Goal: Task Accomplishment & Management: Complete application form

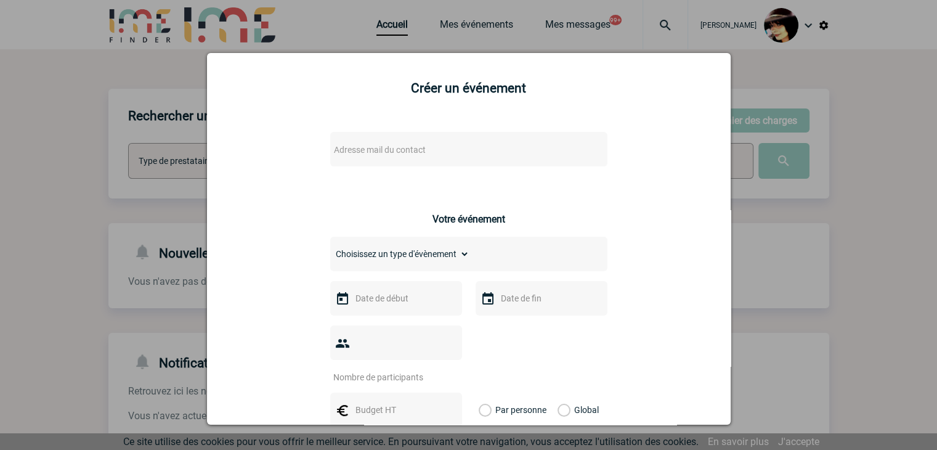
click at [797, 321] on div at bounding box center [468, 225] width 937 height 450
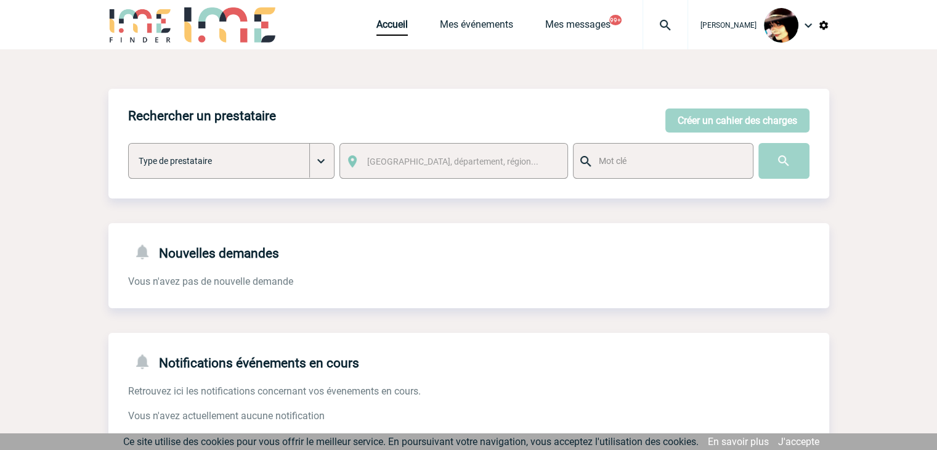
click at [644, 25] on img at bounding box center [665, 25] width 44 height 15
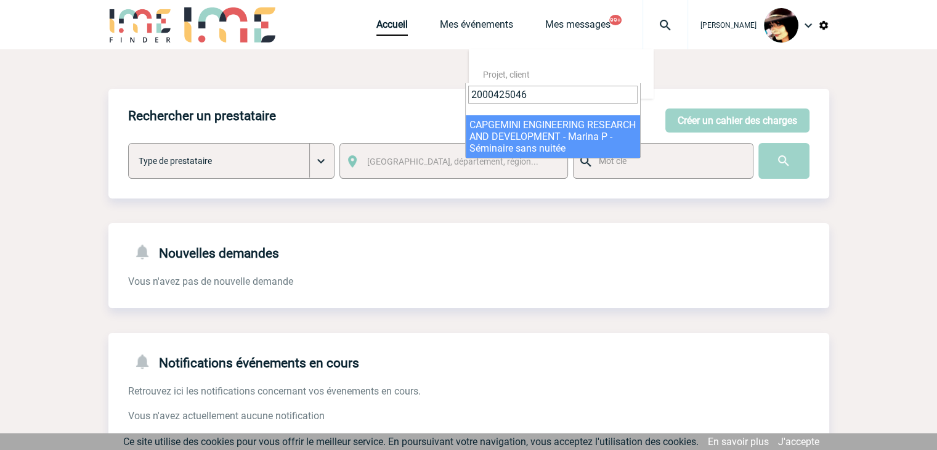
type input "2000425046"
select select "24547"
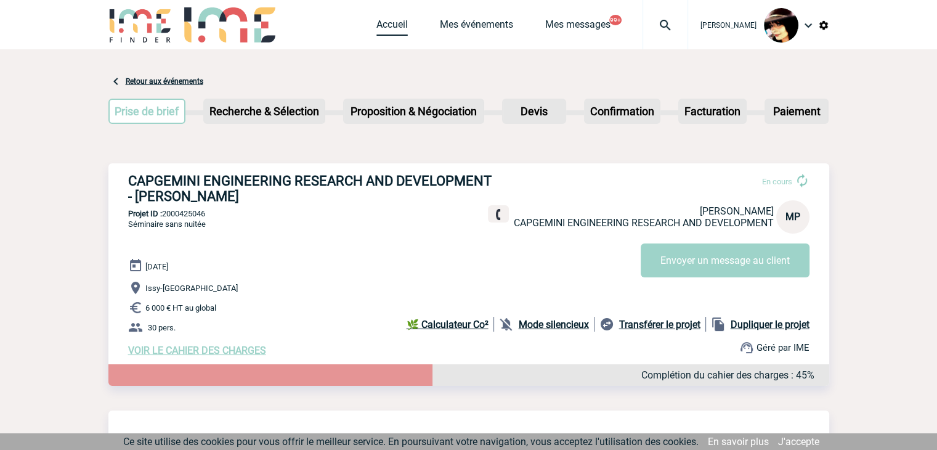
click at [395, 22] on link "Accueil" at bounding box center [391, 26] width 31 height 17
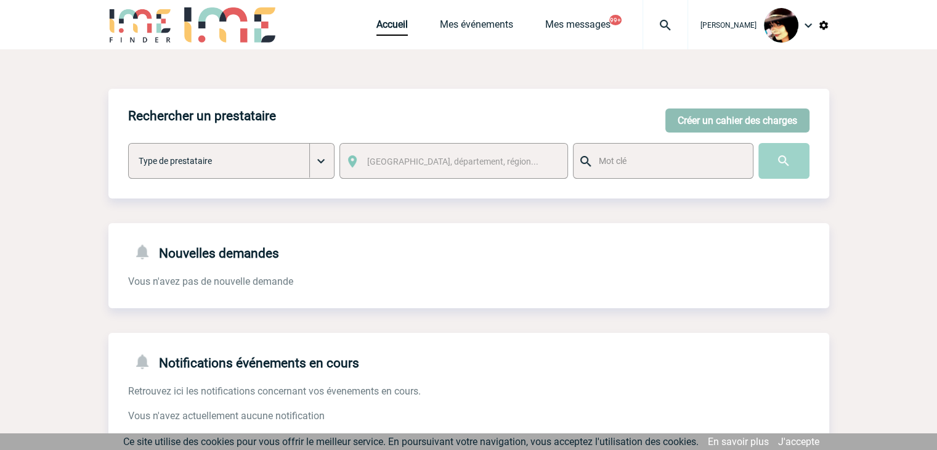
click at [721, 116] on button "Créer un cahier des charges" at bounding box center [737, 120] width 144 height 24
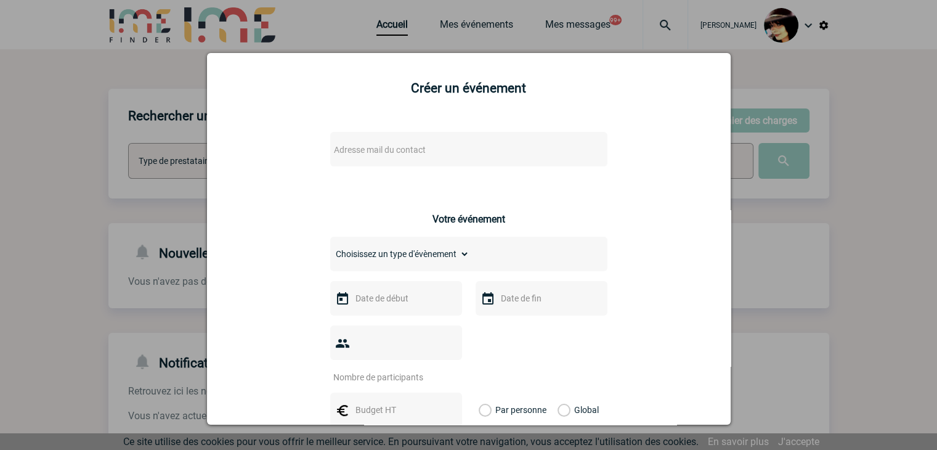
click at [445, 153] on span "Adresse mail du contact" at bounding box center [437, 149] width 216 height 17
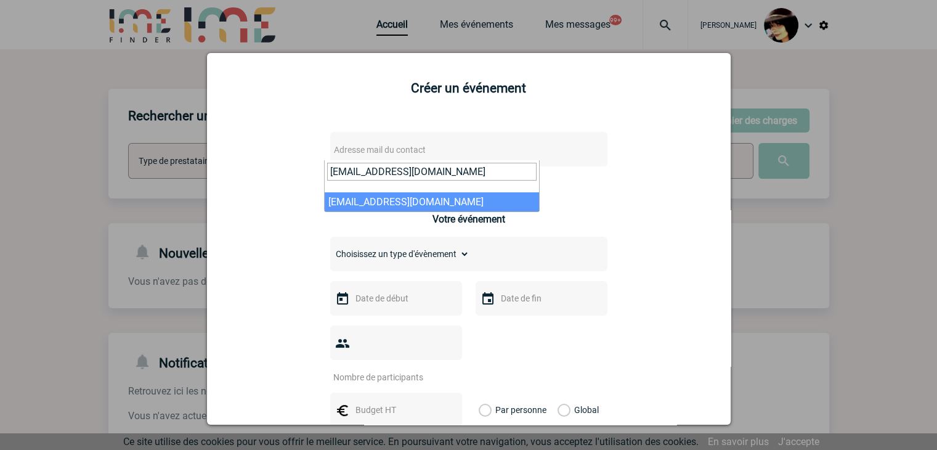
type input "roland.ayinda@capgemini.com"
select select "130622"
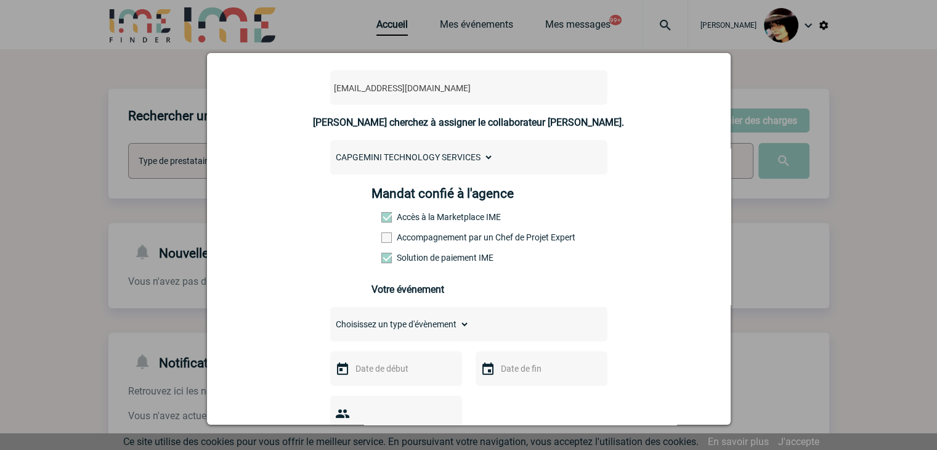
scroll to position [123, 0]
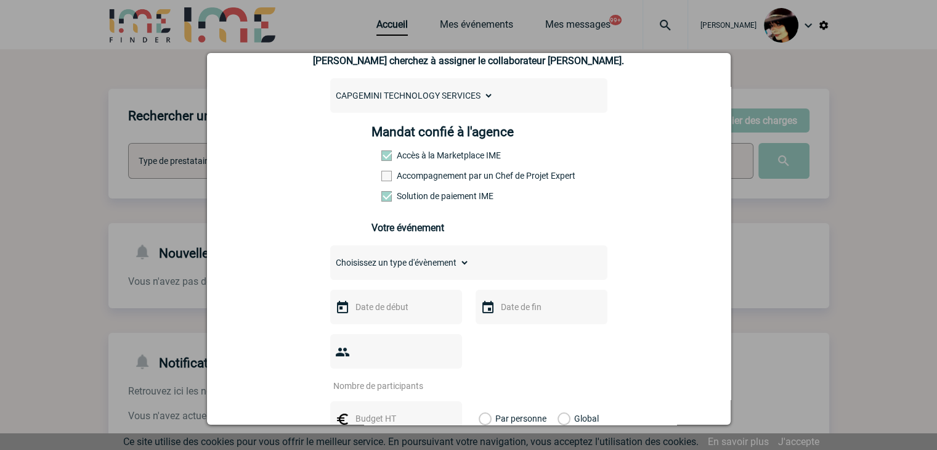
click at [381, 180] on span at bounding box center [386, 176] width 10 height 10
click at [0, 0] on input "Accompagnement par un Chef de Projet Expert" at bounding box center [0, 0] width 0 height 0
click at [369, 266] on select "Choisissez un type d'évènement Séminaire avec nuitée Séminaire sans nuitée Repa…" at bounding box center [399, 262] width 139 height 17
select select "5"
click at [330, 258] on select "Choisissez un type d'évènement Séminaire avec nuitée Séminaire sans nuitée Repa…" at bounding box center [399, 262] width 139 height 17
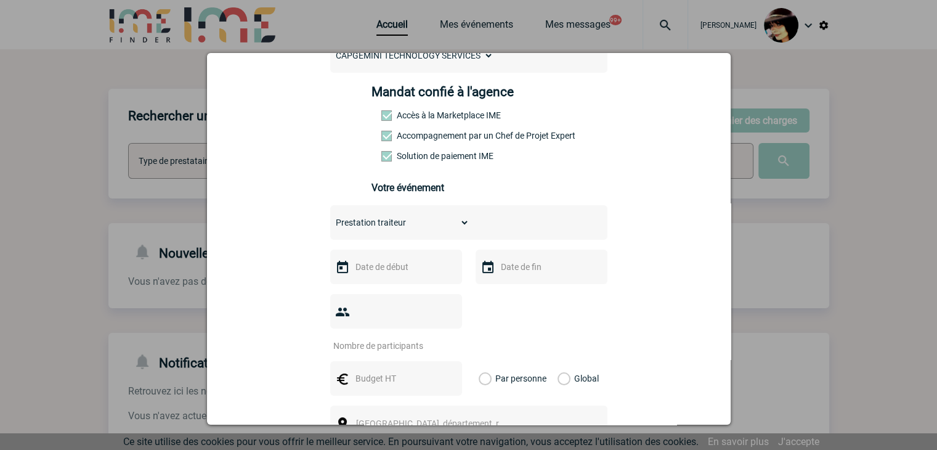
scroll to position [185, 0]
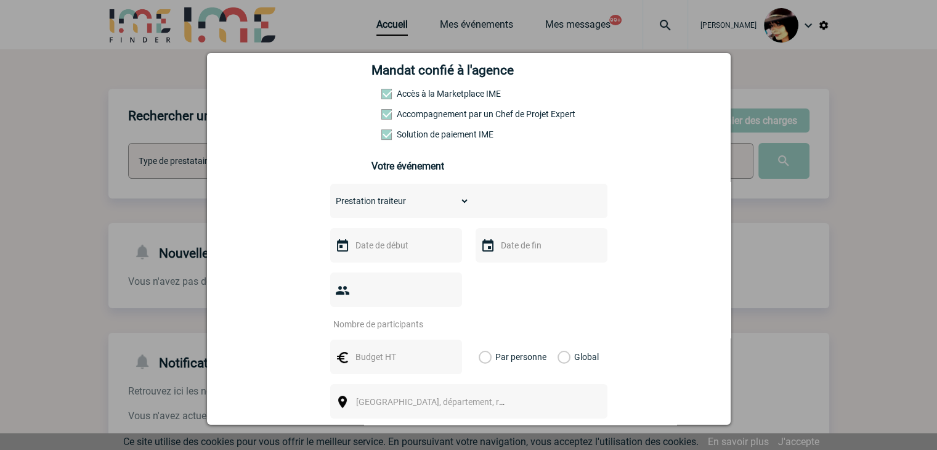
drag, startPoint x: 376, startPoint y: 235, endPoint x: 376, endPoint y: 243, distance: 8.0
click at [376, 237] on div at bounding box center [396, 245] width 132 height 34
click at [376, 245] on input "text" at bounding box center [394, 245] width 85 height 16
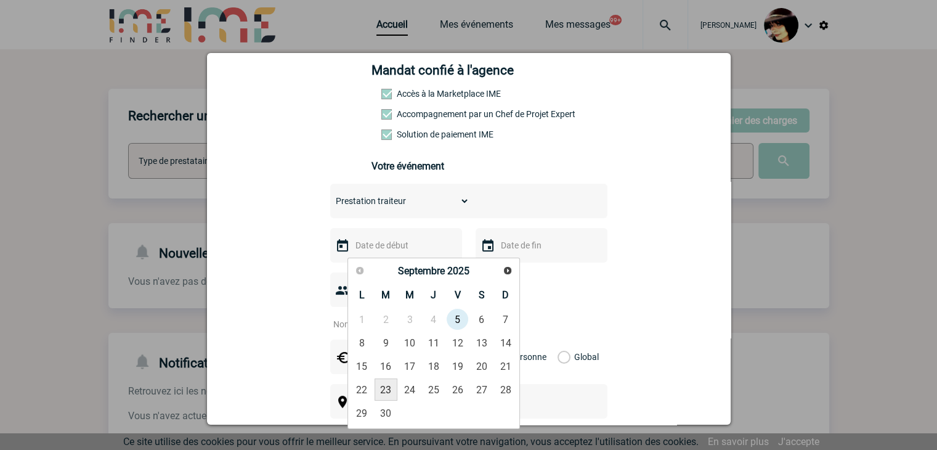
click at [389, 386] on link "23" at bounding box center [386, 389] width 23 height 22
type input "23-09-2025"
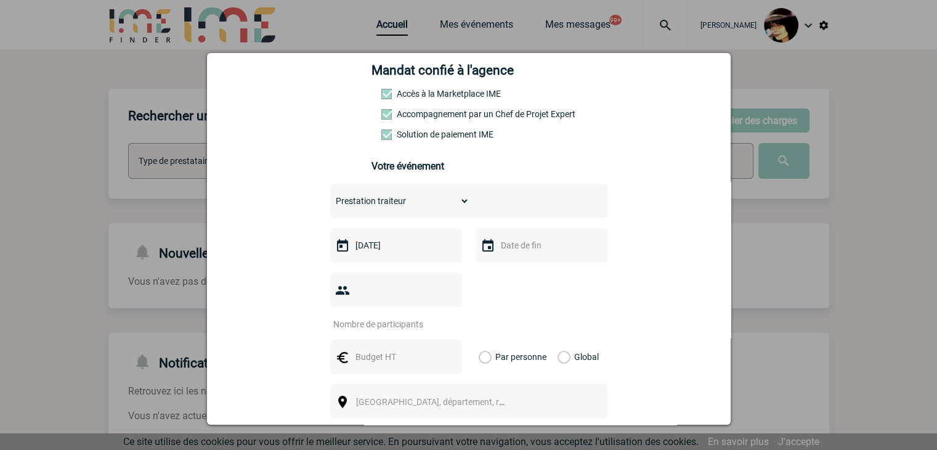
click at [373, 316] on input "number" at bounding box center [388, 324] width 116 height 16
type input "50"
drag, startPoint x: 367, startPoint y: 386, endPoint x: 372, endPoint y: 378, distance: 9.4
click at [367, 397] on span "Ville, département, région..." at bounding box center [441, 402] width 171 height 10
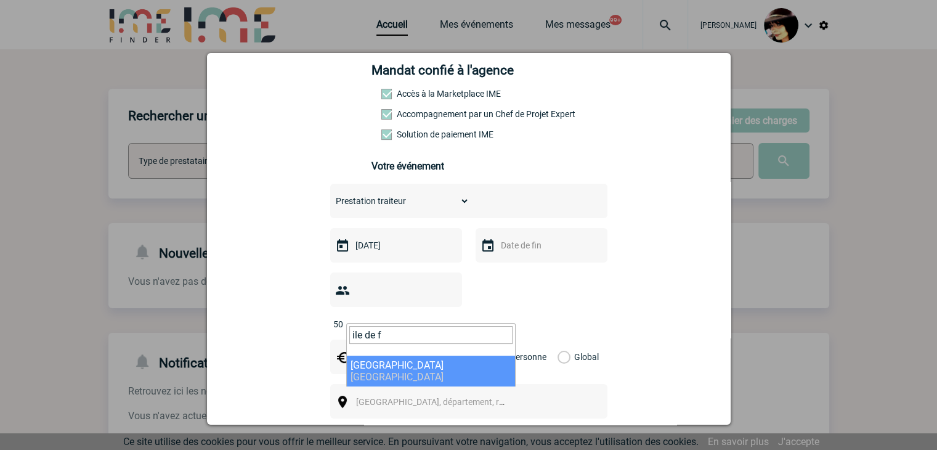
type input "ile de f"
select select "2"
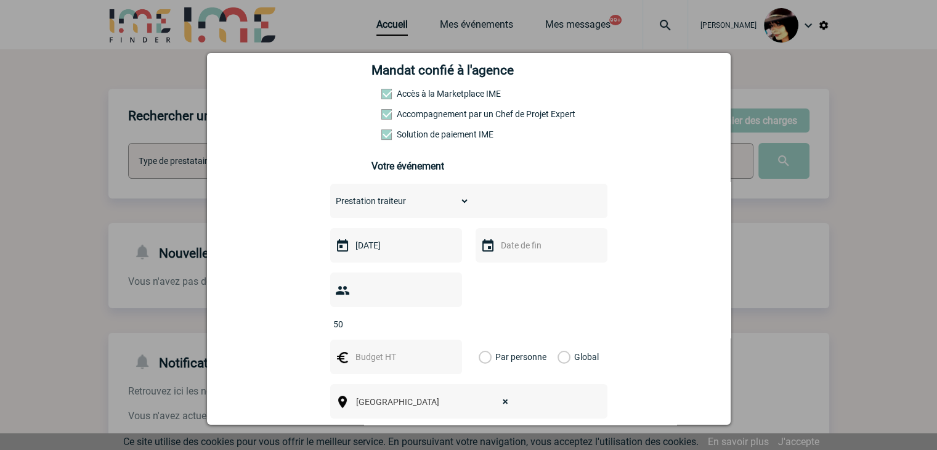
click at [357, 349] on input "text" at bounding box center [394, 357] width 85 height 16
type input "500"
drag, startPoint x: 559, startPoint y: 336, endPoint x: 593, endPoint y: 309, distance: 43.9
click at [559, 339] on label "Global" at bounding box center [562, 356] width 8 height 34
click at [0, 0] on input "Global" at bounding box center [0, 0] width 0 height 0
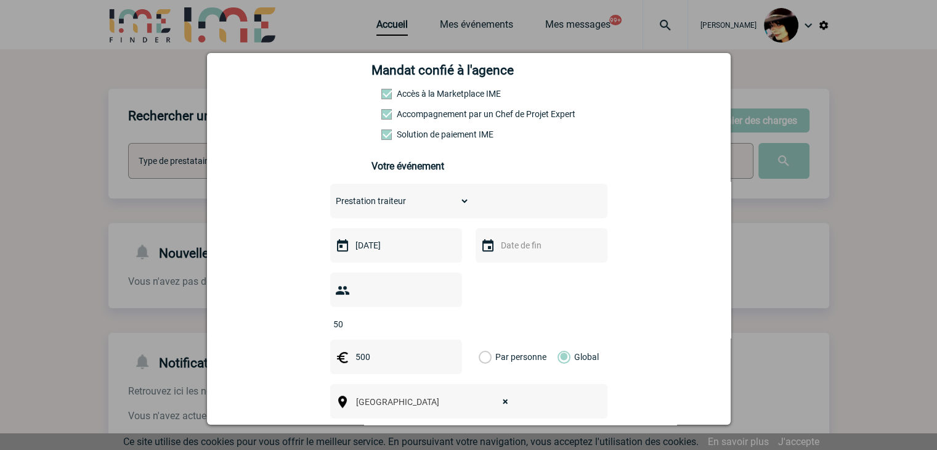
scroll to position [246, 0]
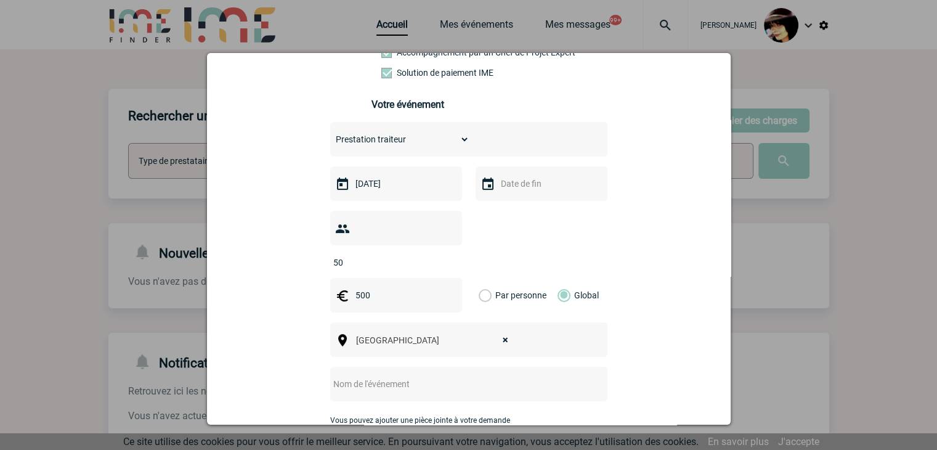
click at [354, 376] on input "text" at bounding box center [452, 384] width 245 height 16
paste input "Petit dejeuner - 23 septembre au Colisée"
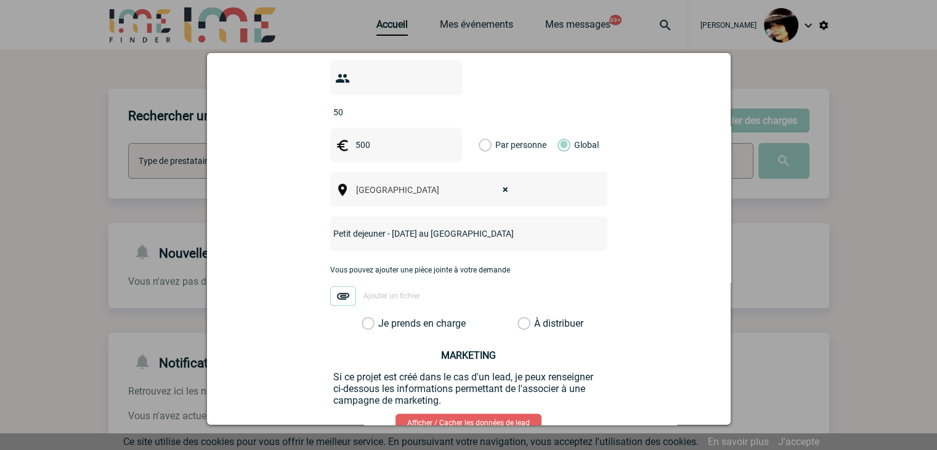
scroll to position [431, 0]
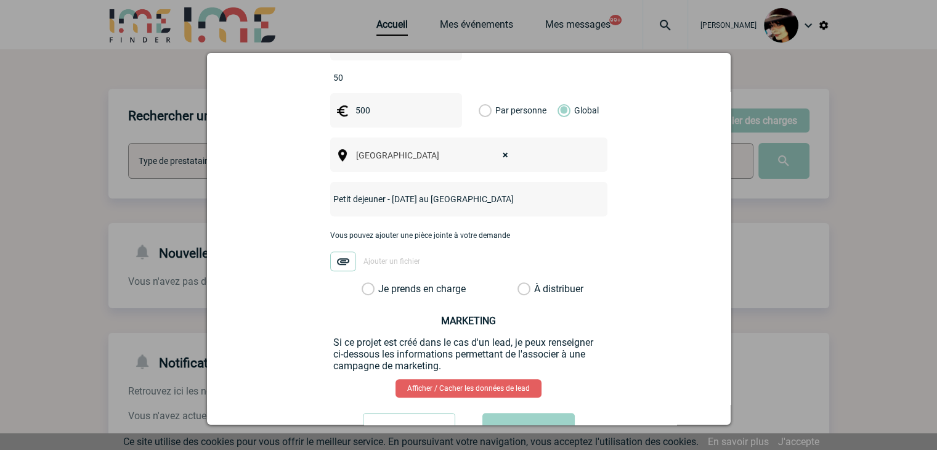
type input "Petit dejeuner - 23 septembre au Colisée"
click at [517, 283] on label "À distribuer" at bounding box center [523, 289] width 13 height 12
click at [0, 0] on input "À distribuer" at bounding box center [0, 0] width 0 height 0
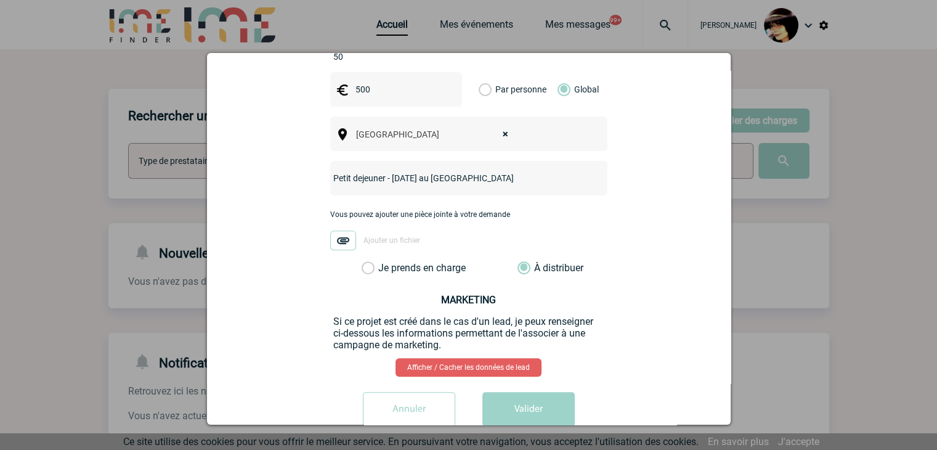
scroll to position [463, 0]
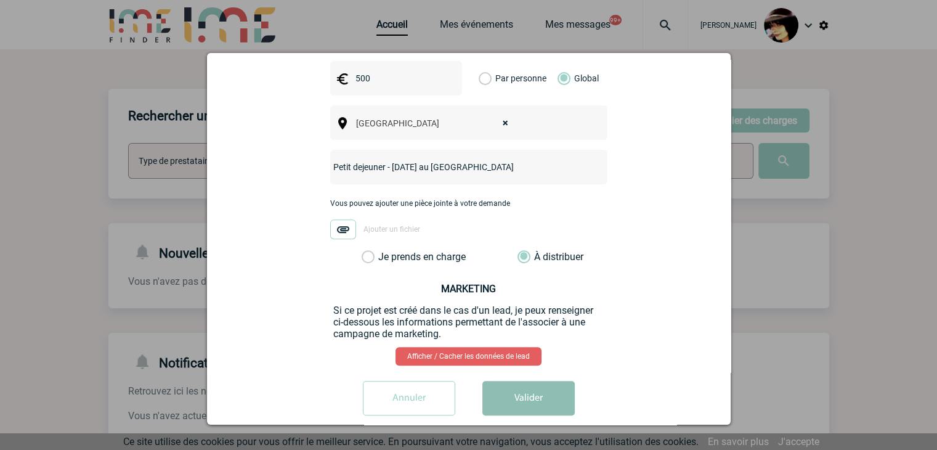
click at [511, 381] on button "Valider" at bounding box center [528, 398] width 92 height 34
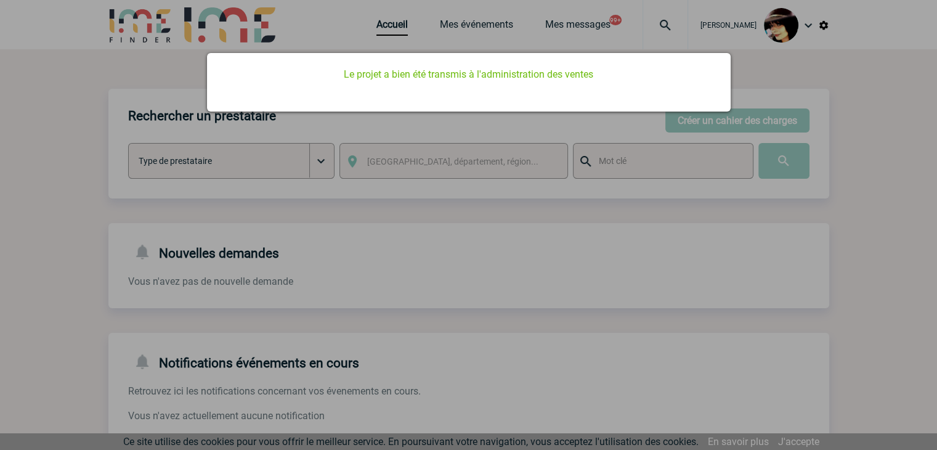
click at [816, 275] on div at bounding box center [468, 225] width 937 height 450
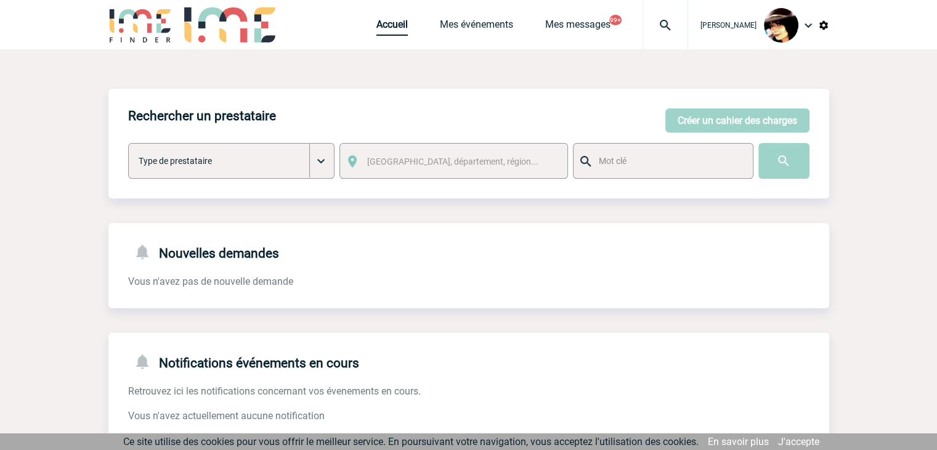
click at [389, 22] on link "Accueil" at bounding box center [391, 26] width 31 height 17
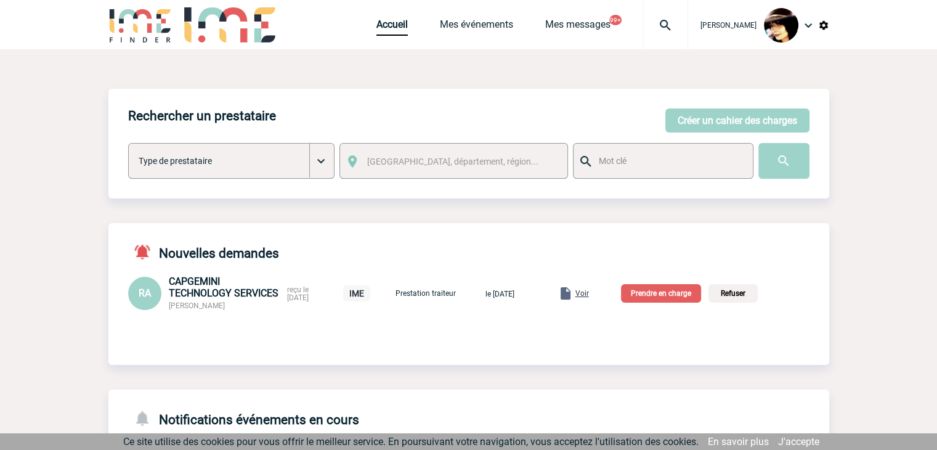
click at [589, 294] on span "Voir" at bounding box center [582, 293] width 14 height 9
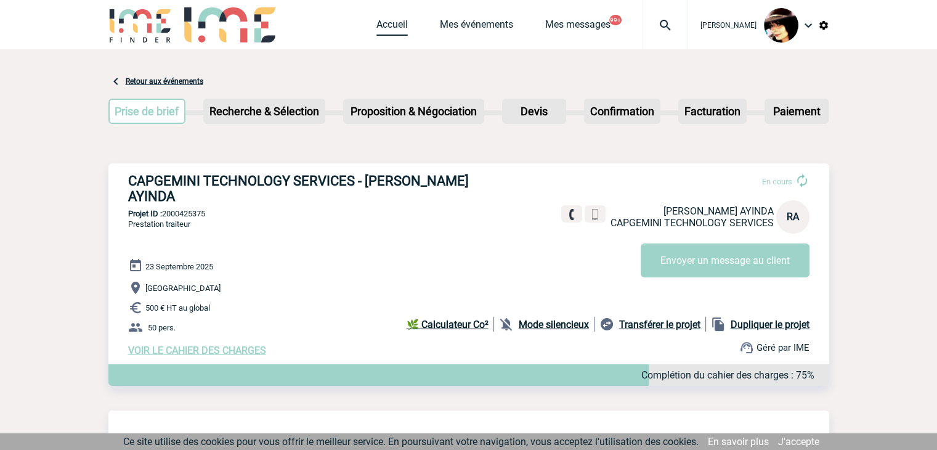
click at [379, 25] on link "Accueil" at bounding box center [391, 26] width 31 height 17
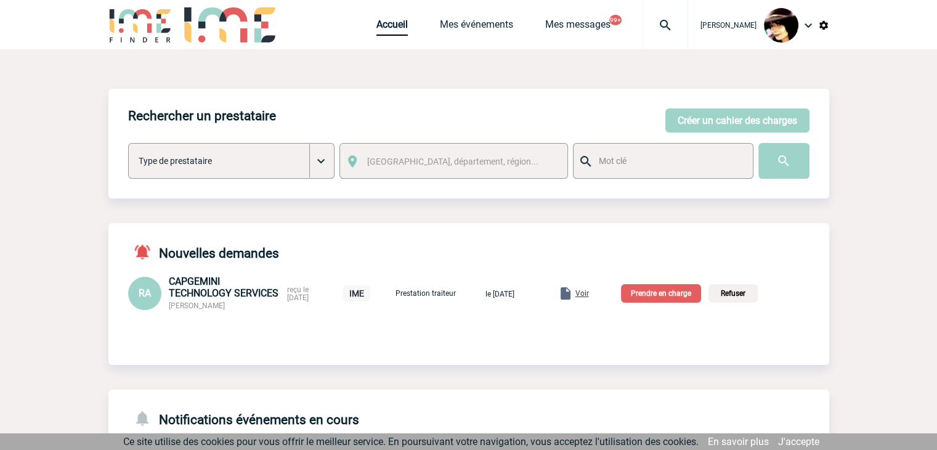
click at [589, 294] on span "Voir" at bounding box center [582, 293] width 14 height 9
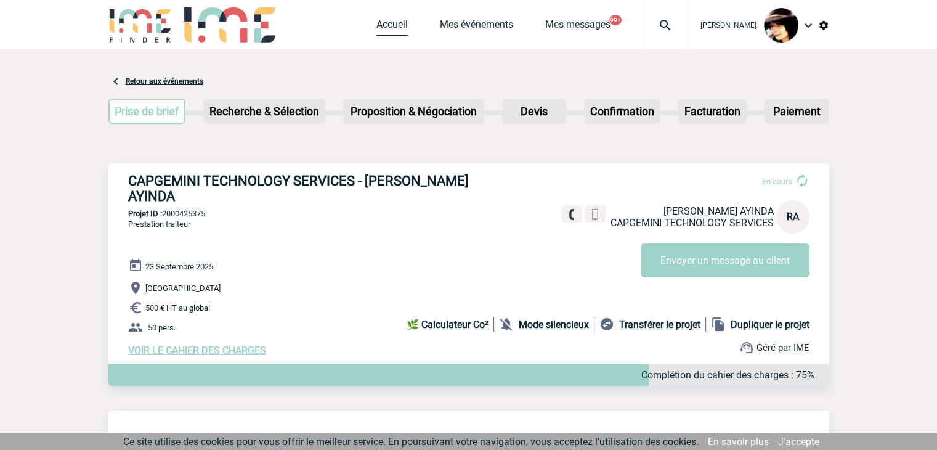
click at [376, 18] on link "Accueil" at bounding box center [391, 26] width 31 height 17
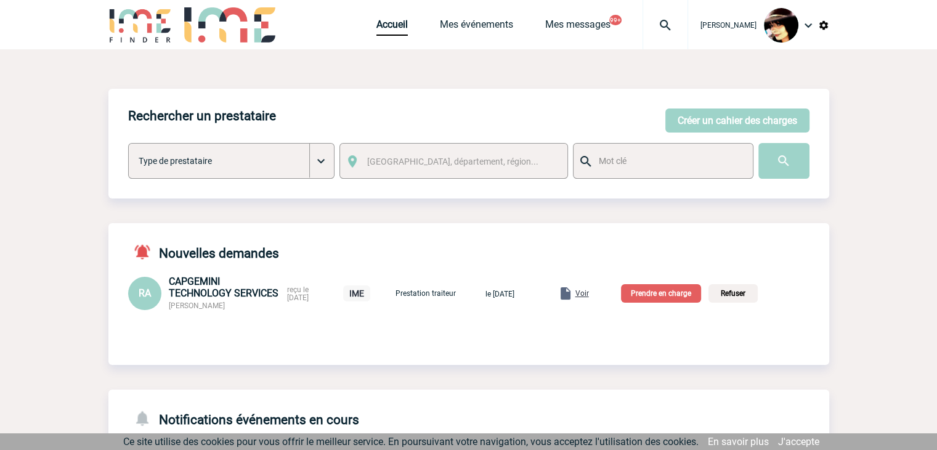
click at [653, 290] on p "Prendre en charge" at bounding box center [661, 293] width 80 height 18
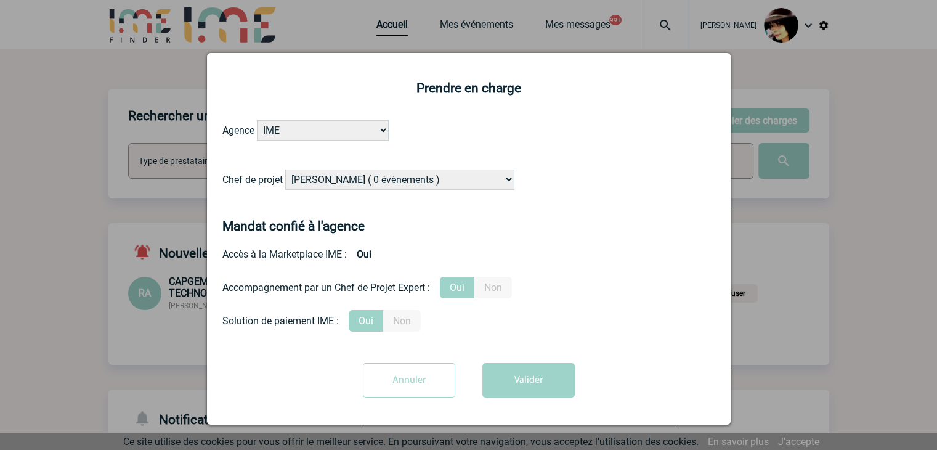
click at [434, 183] on select "Alizée VERLAGUET ( 0 évènements ) Anne GIRAUD ( 1196 évènements ) Anne-François…" at bounding box center [399, 179] width 229 height 20
select select "129741"
click at [434, 183] on select "Alizée VERLAGUET ( 0 évènements ) Anne GIRAUD ( 1196 évènements ) Anne-François…" at bounding box center [399, 179] width 229 height 20
click at [517, 381] on button "Valider" at bounding box center [528, 380] width 92 height 34
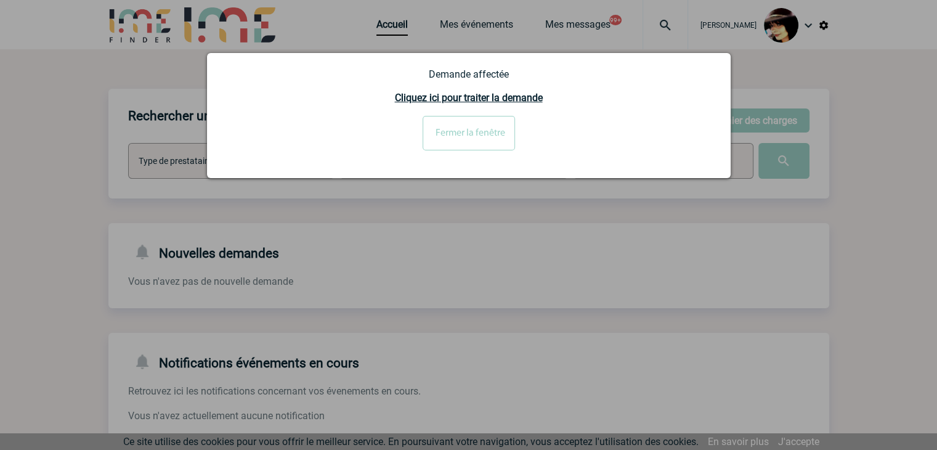
drag, startPoint x: 455, startPoint y: 122, endPoint x: 457, endPoint y: 134, distance: 11.9
click at [455, 122] on input "Fermer la fenêtre" at bounding box center [469, 133] width 92 height 34
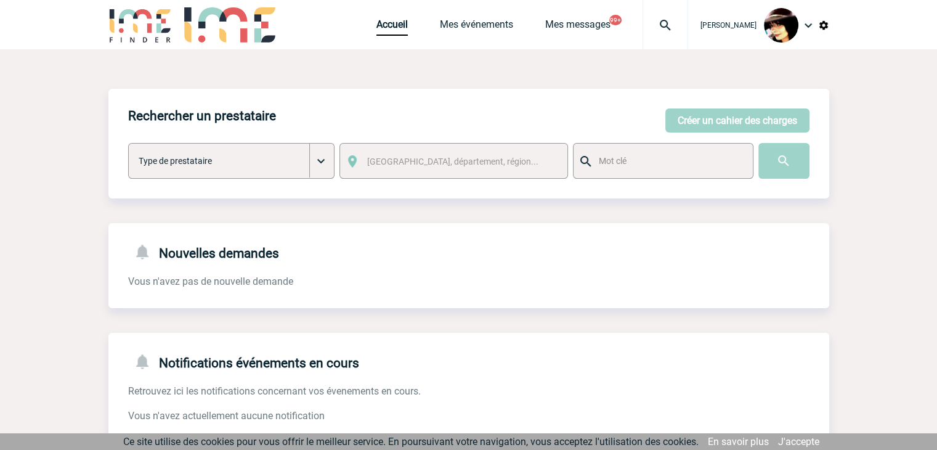
click at [717, 125] on button "Créer un cahier des charges" at bounding box center [737, 120] width 144 height 24
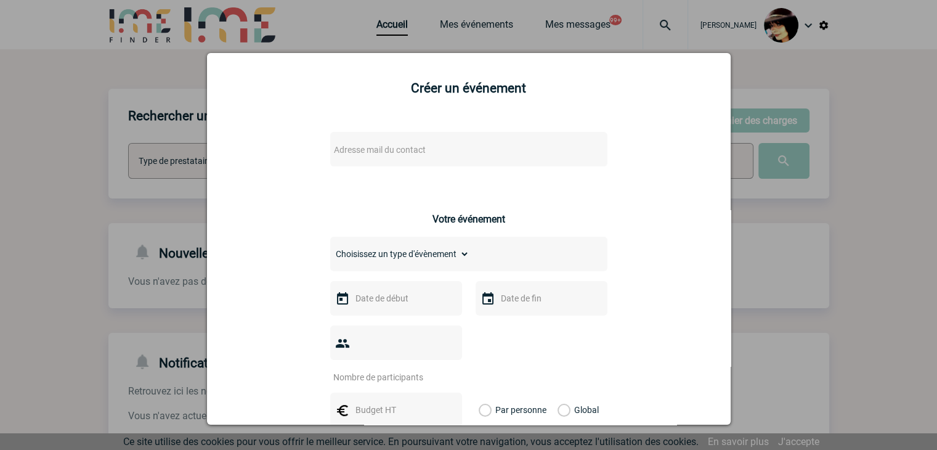
click at [465, 151] on span "Adresse mail du contact" at bounding box center [437, 149] width 216 height 17
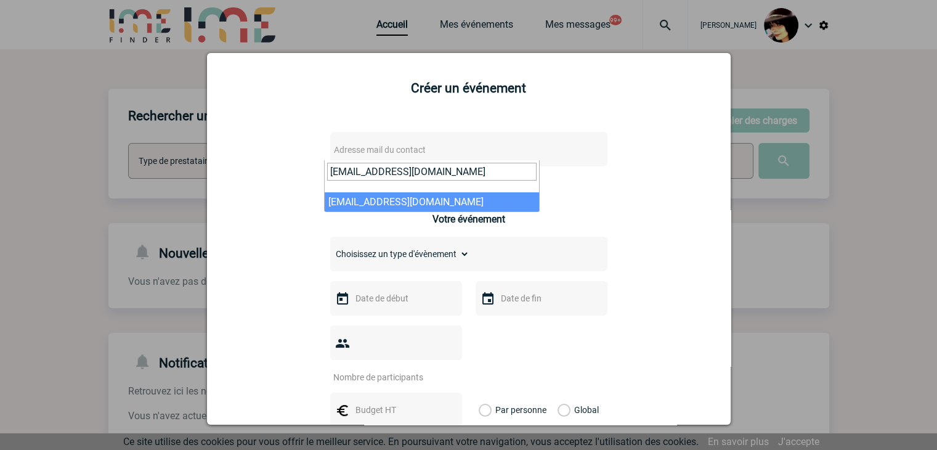
type input "ca.blanchard@manitou-group.com"
drag, startPoint x: 421, startPoint y: 201, endPoint x: 418, endPoint y: 195, distance: 7.2
select select "130841"
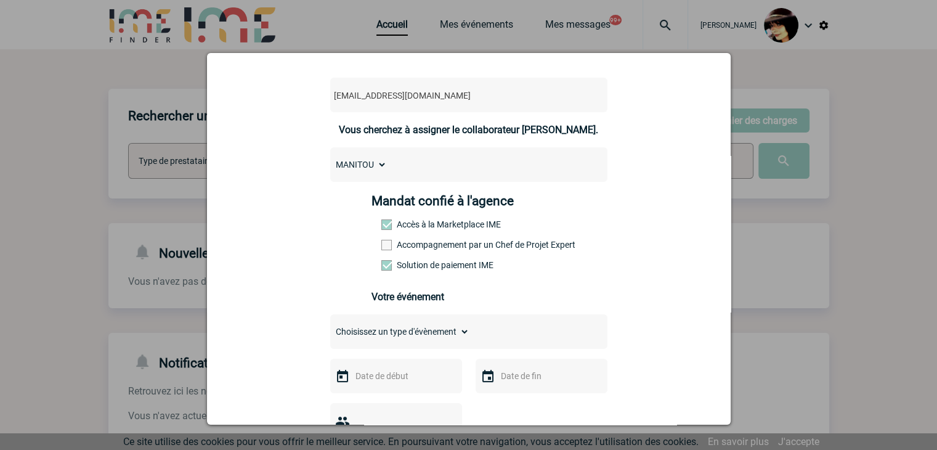
scroll to position [123, 0]
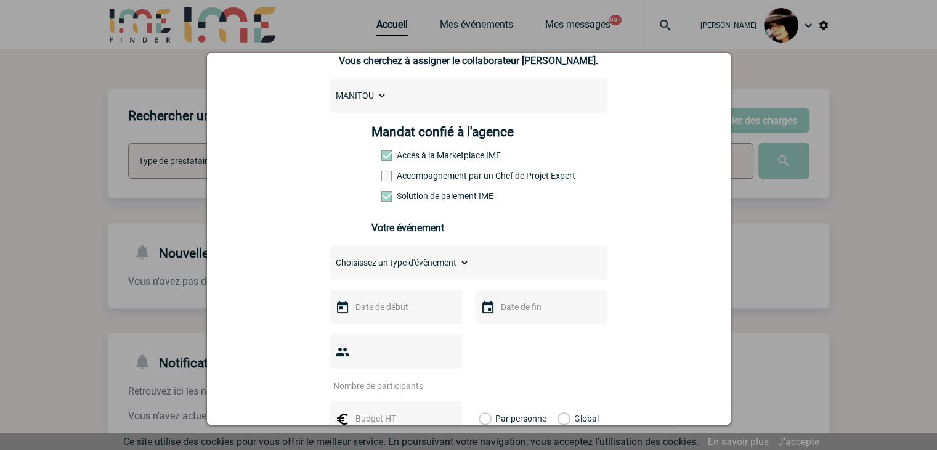
click at [348, 263] on select "Choisissez un type d'évènement Séminaire avec nuitée Séminaire sans nuitée Repa…" at bounding box center [399, 262] width 139 height 17
select select "4"
click at [330, 258] on select "Choisissez un type d'évènement Séminaire avec nuitée Séminaire sans nuitée Repa…" at bounding box center [399, 262] width 139 height 17
click at [378, 315] on input "text" at bounding box center [394, 307] width 85 height 16
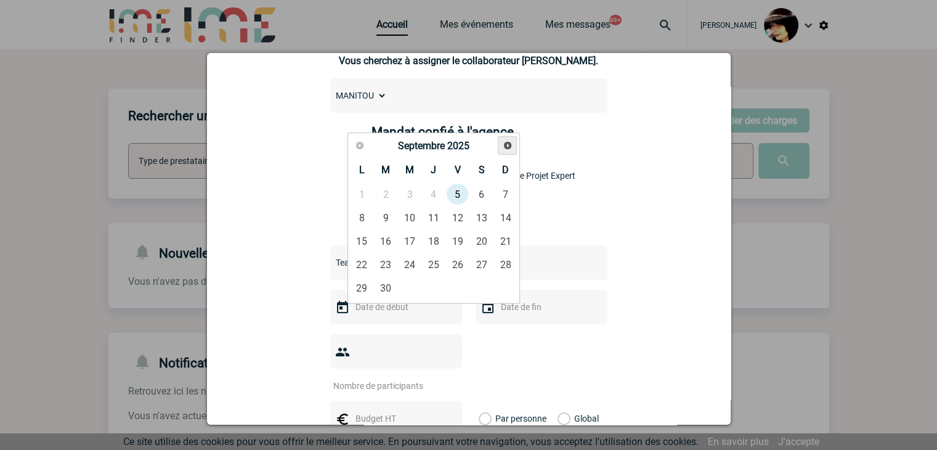
click at [508, 148] on span "Suivant" at bounding box center [508, 145] width 10 height 10
click at [414, 214] on link "8" at bounding box center [410, 217] width 23 height 22
type input "08-10-2025"
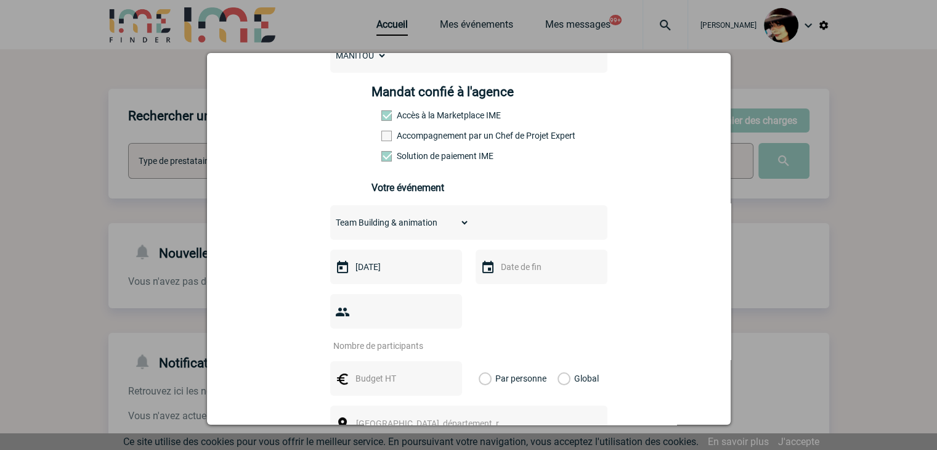
scroll to position [185, 0]
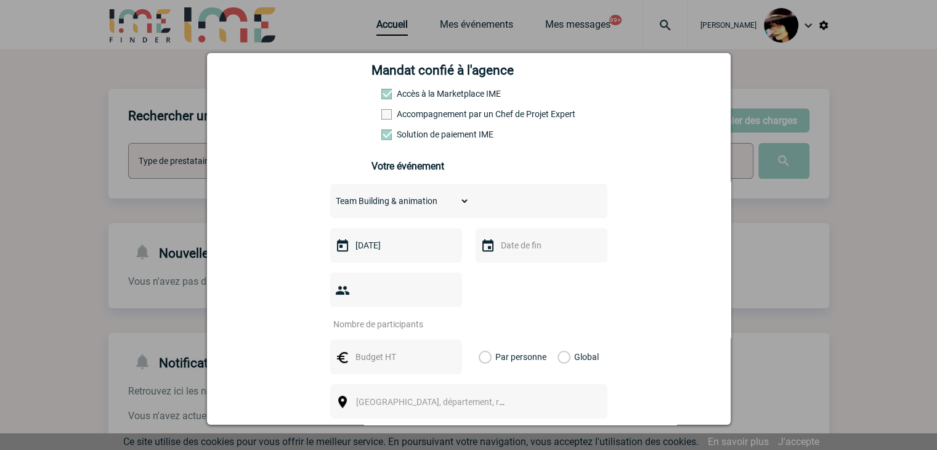
click at [362, 316] on input "number" at bounding box center [388, 324] width 116 height 16
type input "1"
click at [366, 349] on input "text" at bounding box center [394, 357] width 85 height 16
type input "2820"
click at [558, 339] on label "Global" at bounding box center [562, 356] width 8 height 34
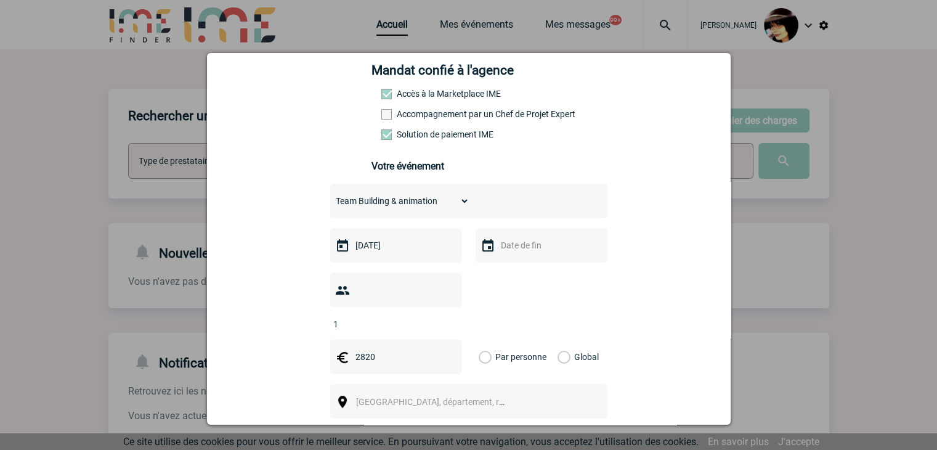
click at [0, 0] on input "Global" at bounding box center [0, 0] width 0 height 0
click at [409, 397] on span "Ville, département, région..." at bounding box center [441, 402] width 171 height 10
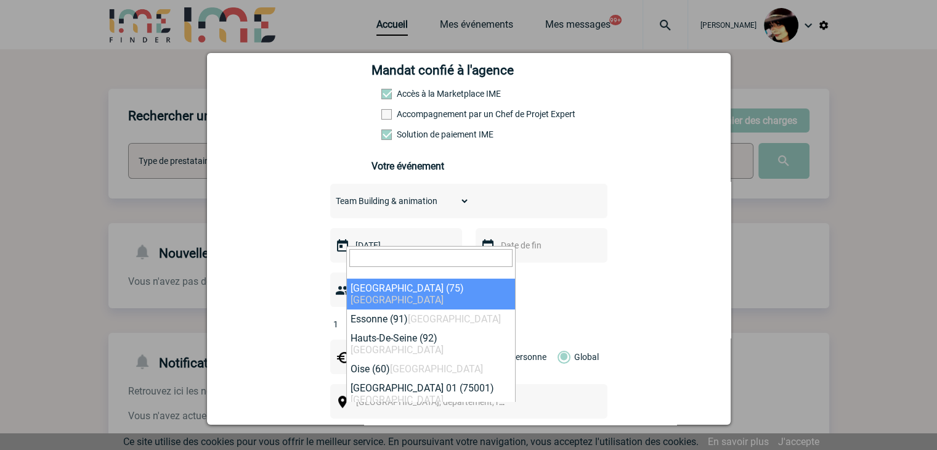
click at [368, 252] on input "search" at bounding box center [430, 258] width 163 height 18
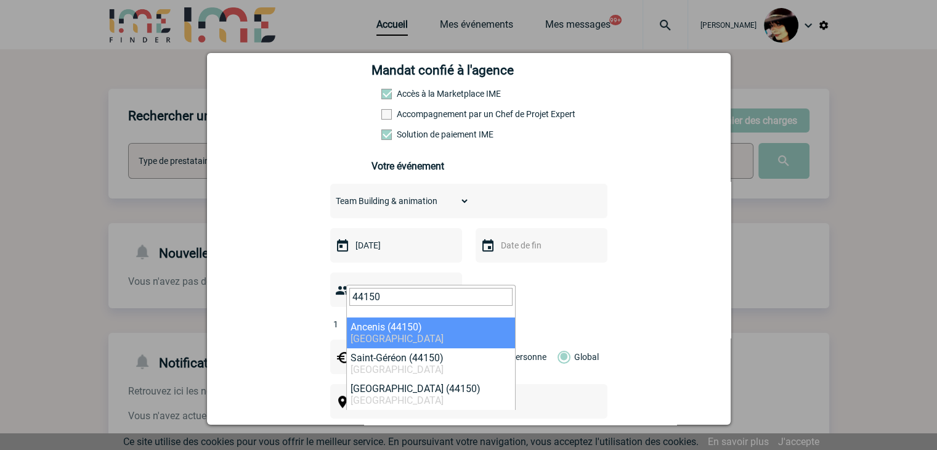
type input "44150"
select select "5142"
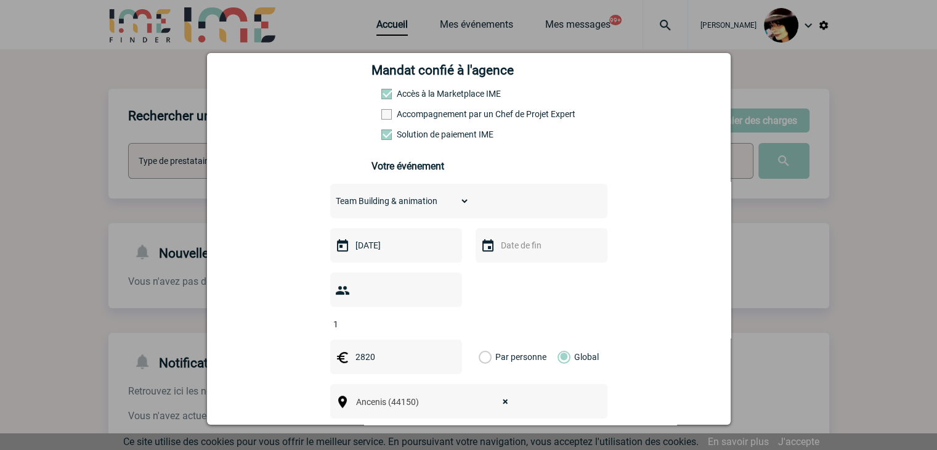
scroll to position [246, 0]
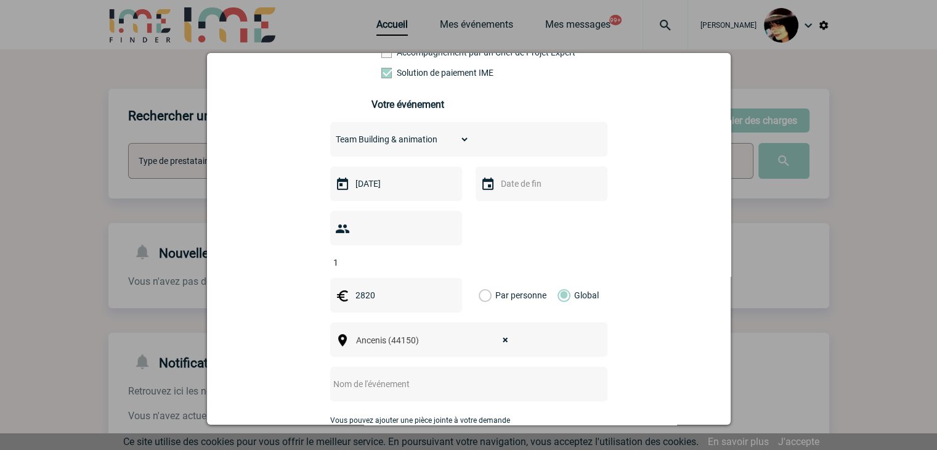
click at [383, 376] on input "text" at bounding box center [452, 384] width 245 height 16
click at [440, 376] on input "CENTRALISATION -" at bounding box center [452, 384] width 245 height 16
paste input "MANITOU/IME - Film INACTION"
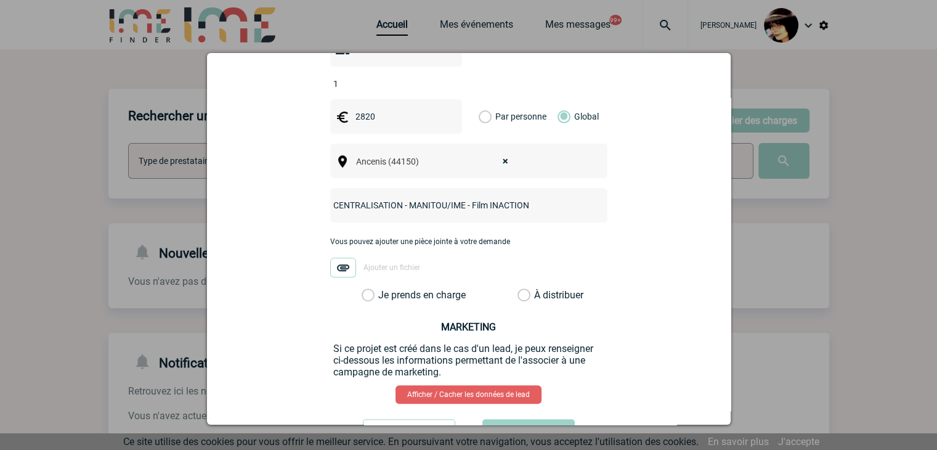
scroll to position [431, 0]
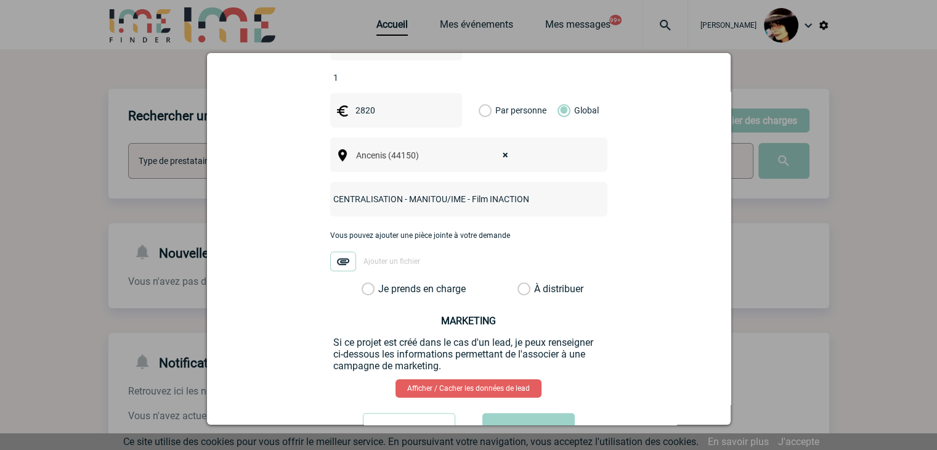
type input "CENTRALISATION - MANITOU/IME - Film INACTION"
click at [518, 283] on label "À distribuer" at bounding box center [523, 289] width 13 height 12
click at [0, 0] on input "À distribuer" at bounding box center [0, 0] width 0 height 0
click at [529, 413] on button "Valider" at bounding box center [528, 430] width 92 height 34
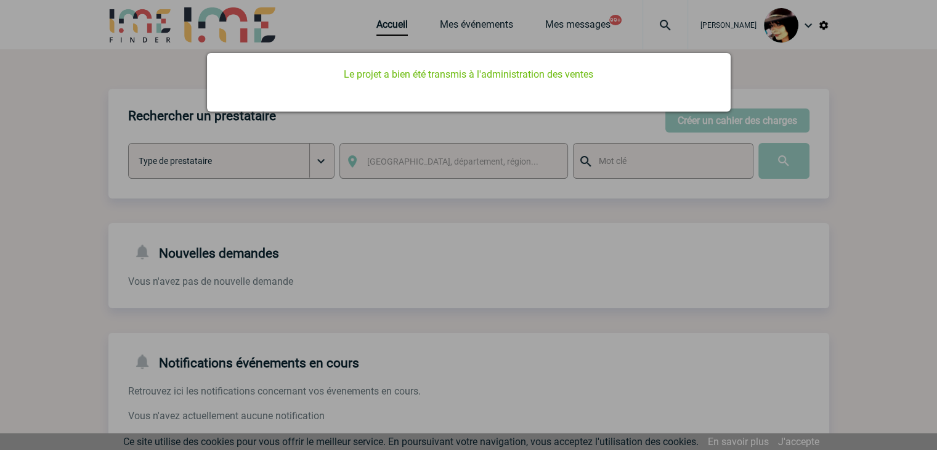
click at [601, 336] on div at bounding box center [468, 225] width 937 height 450
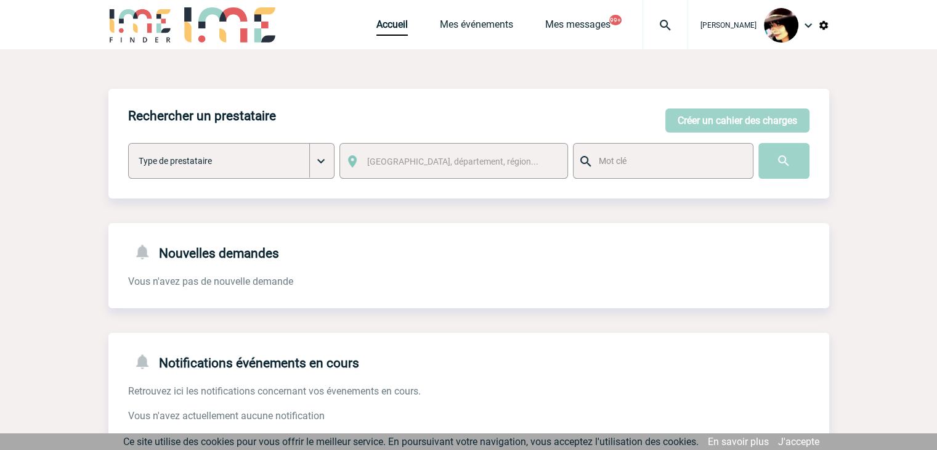
click at [370, 22] on body "Rachel SABOUREAU Accueil Mes événements 99+" at bounding box center [468, 377] width 937 height 755
click at [377, 30] on link "Accueil" at bounding box center [391, 26] width 31 height 17
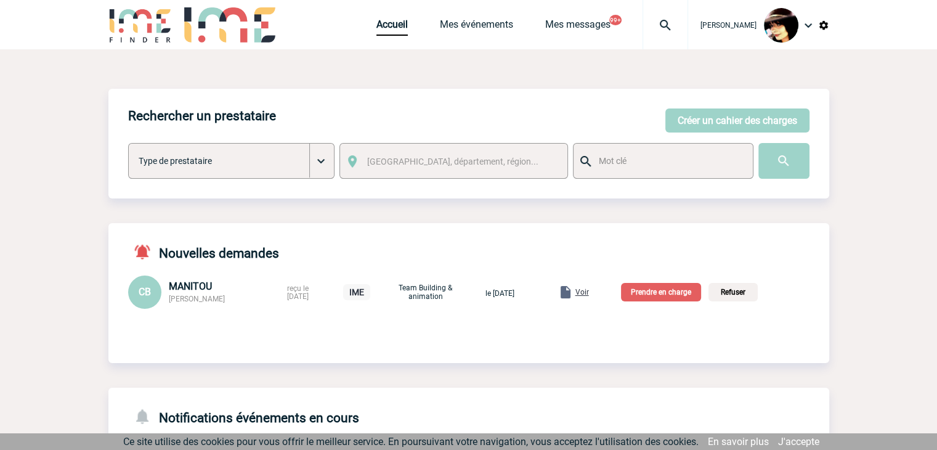
click at [589, 291] on span "Voir" at bounding box center [582, 292] width 14 height 9
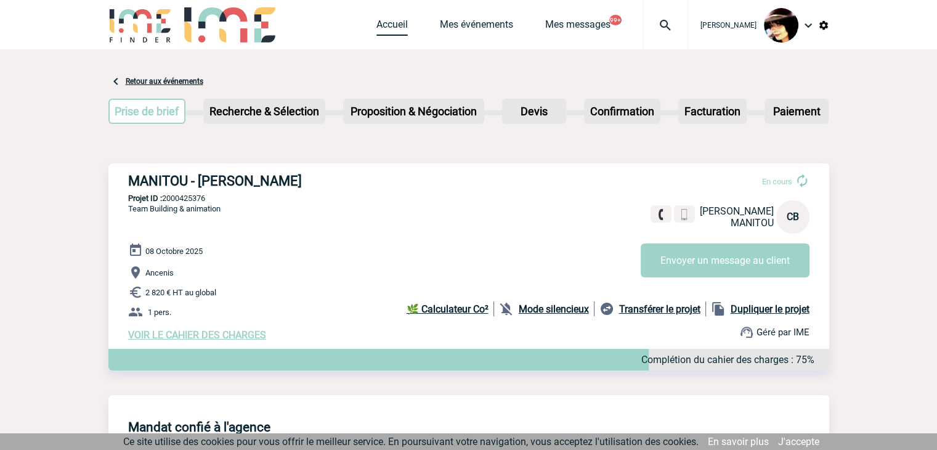
click at [379, 30] on link "Accueil" at bounding box center [391, 26] width 31 height 17
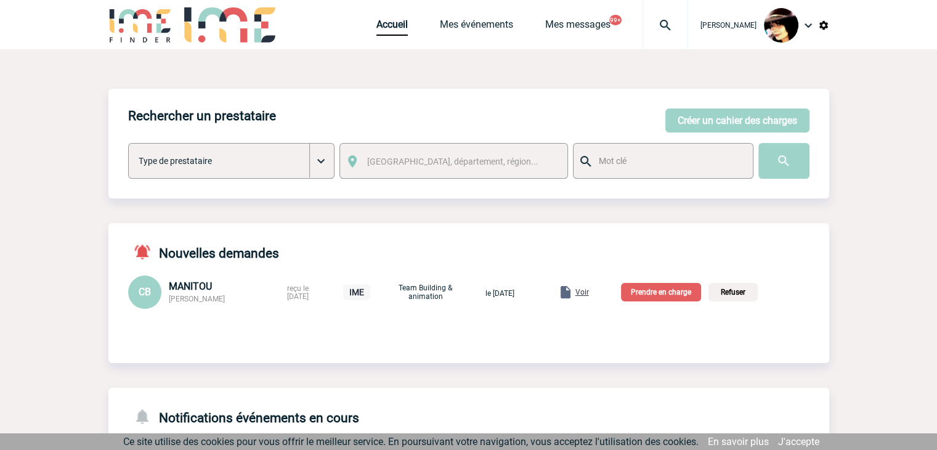
click at [664, 291] on p "Prendre en charge" at bounding box center [661, 292] width 80 height 18
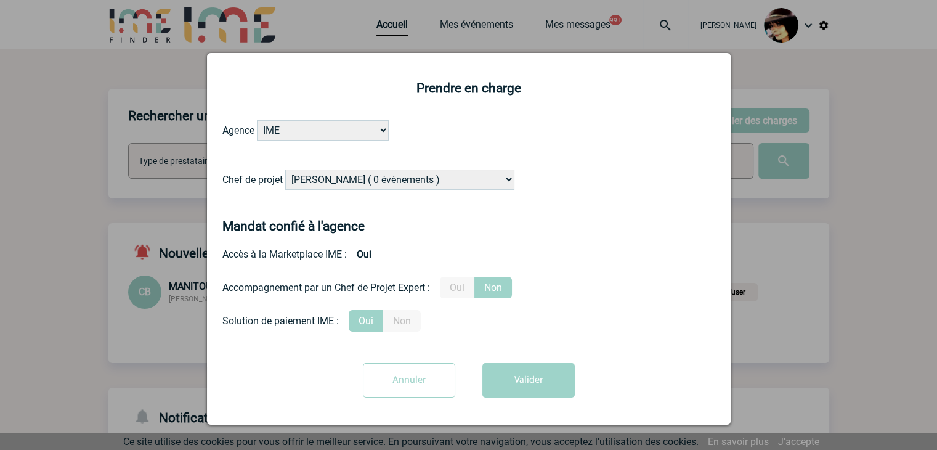
click at [401, 185] on select "Alizée VERLAGUET ( 0 évènements ) Anne GIRAUD ( 1196 évènements ) Anne-François…" at bounding box center [399, 179] width 229 height 20
select select "131234"
click at [414, 186] on select "Alizée VERLAGUET ( 0 évènements ) Anne GIRAUD ( 1196 évènements ) Anne-François…" at bounding box center [399, 179] width 229 height 20
click at [510, 381] on button "Valider" at bounding box center [528, 380] width 92 height 34
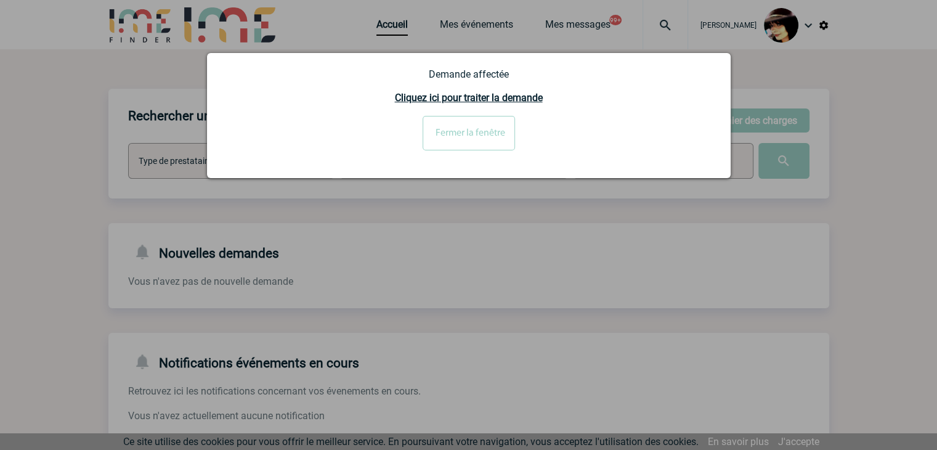
click at [761, 309] on div at bounding box center [468, 225] width 937 height 450
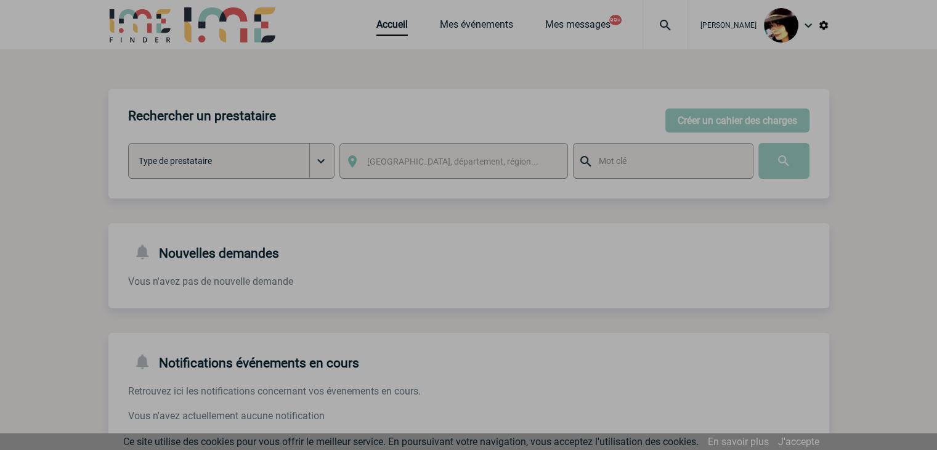
click at [657, 23] on img at bounding box center [665, 25] width 44 height 15
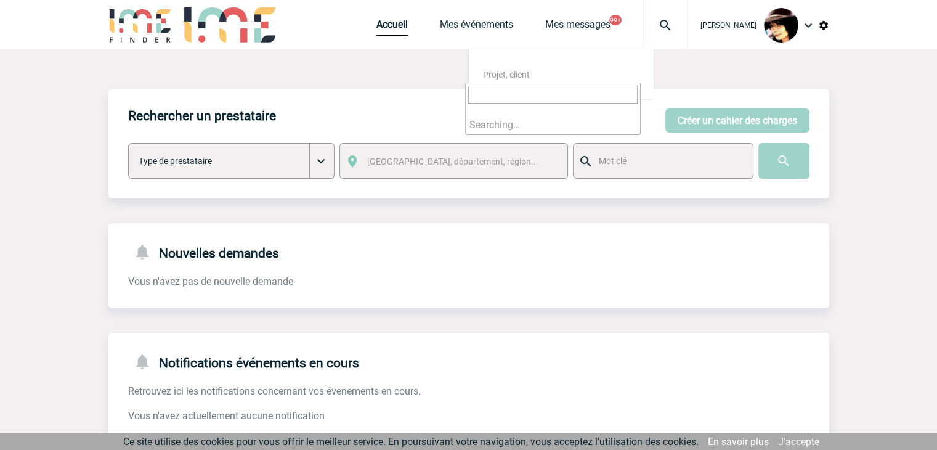
click at [537, 97] on input "search" at bounding box center [552, 95] width 169 height 18
type input "2000425329"
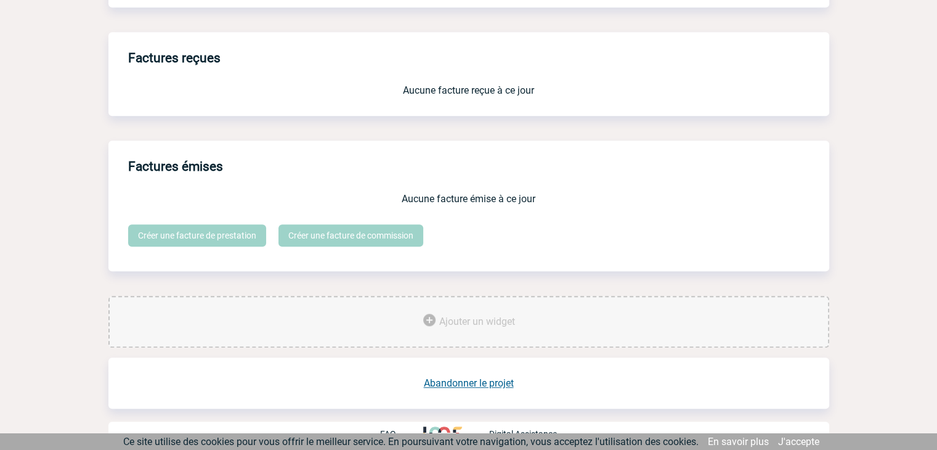
scroll to position [1032, 0]
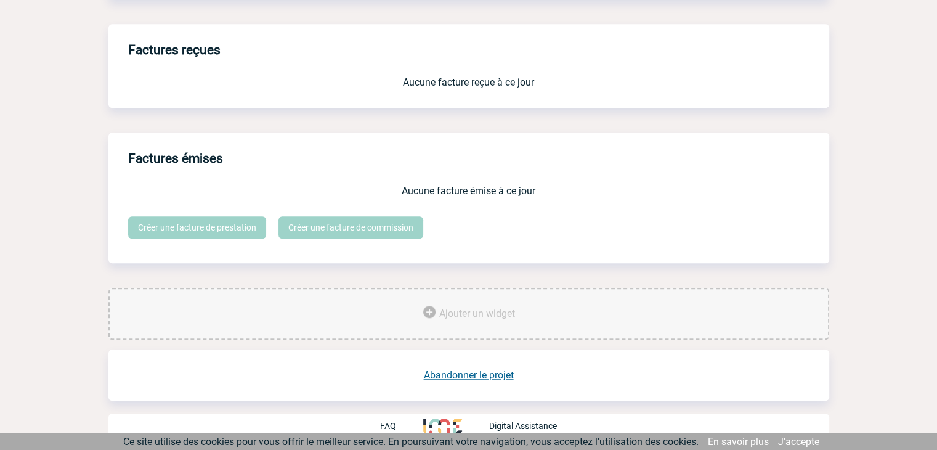
click at [479, 370] on link "Abandonner le projet" at bounding box center [469, 375] width 90 height 12
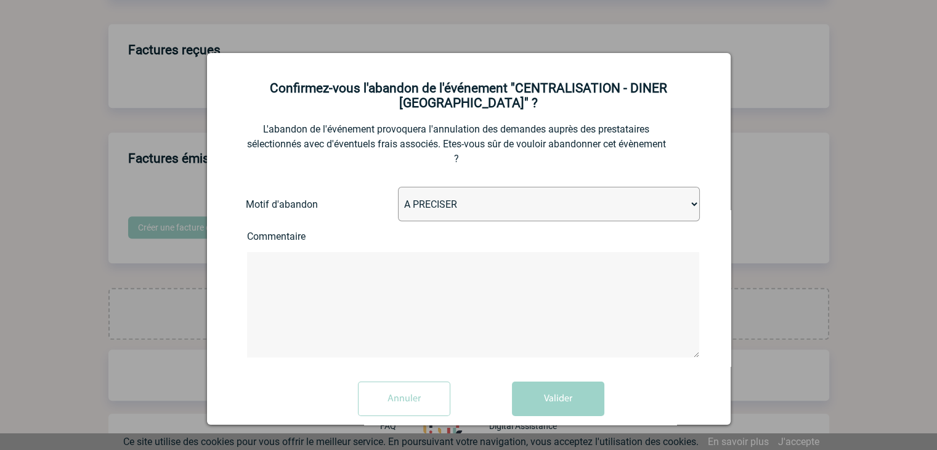
click at [478, 198] on select "A PRECISER Projet annulé Projet reporté Evénement organisé en interne A fait ap…" at bounding box center [549, 204] width 302 height 34
select select "ABANDON_PROJET_13"
click at [398, 189] on select "A PRECISER Projet annulé Projet reporté Evénement organisé en interne A fait ap…" at bounding box center [549, 204] width 302 height 34
click at [554, 399] on button "Valider" at bounding box center [558, 398] width 92 height 34
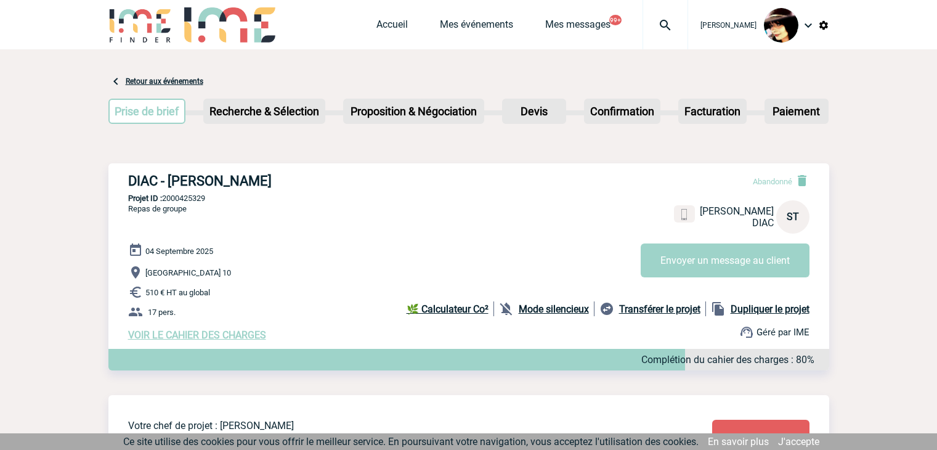
scroll to position [588, 0]
